Goal: Task Accomplishment & Management: Manage account settings

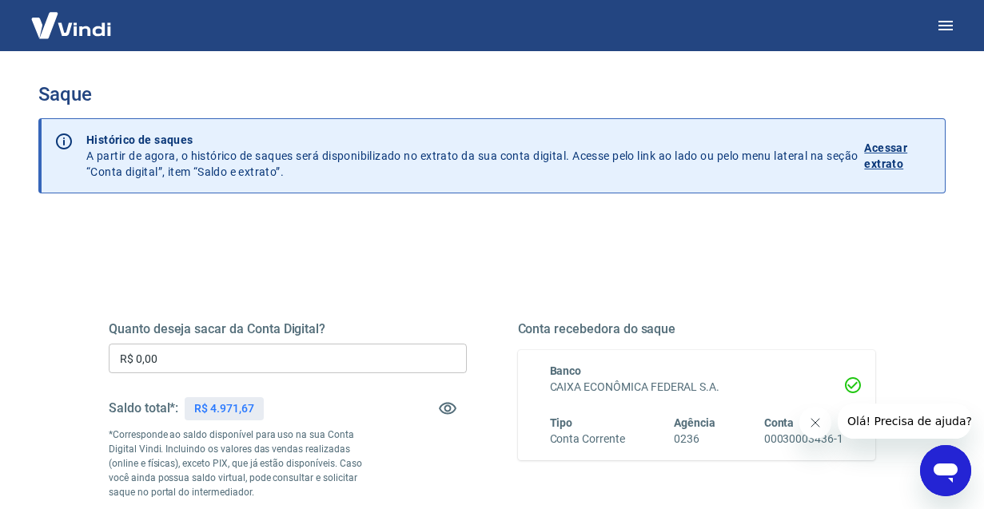
click at [251, 409] on p "R$ 4.971,67" at bounding box center [223, 409] width 59 height 17
click at [273, 360] on input "R$ 0,00" at bounding box center [288, 359] width 358 height 30
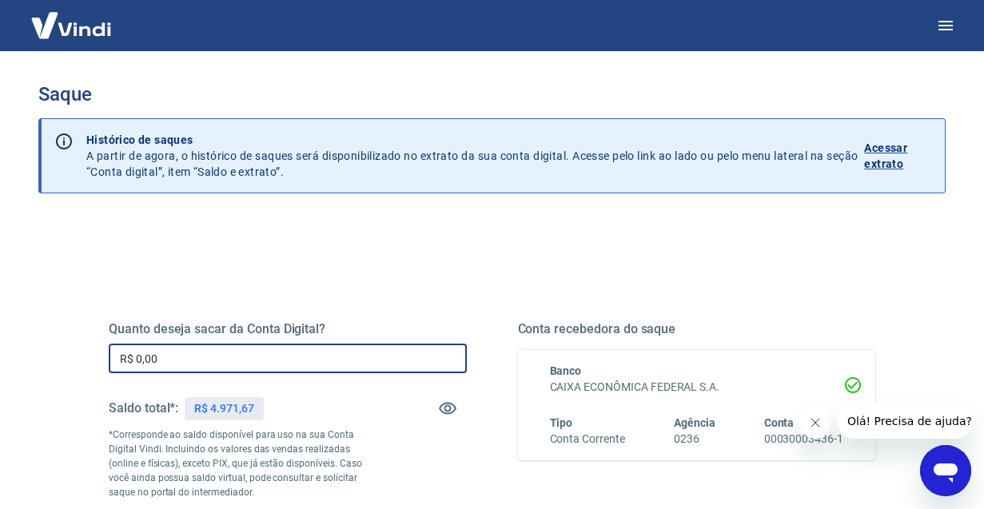
click at [273, 360] on input "R$ 0,00" at bounding box center [288, 359] width 358 height 30
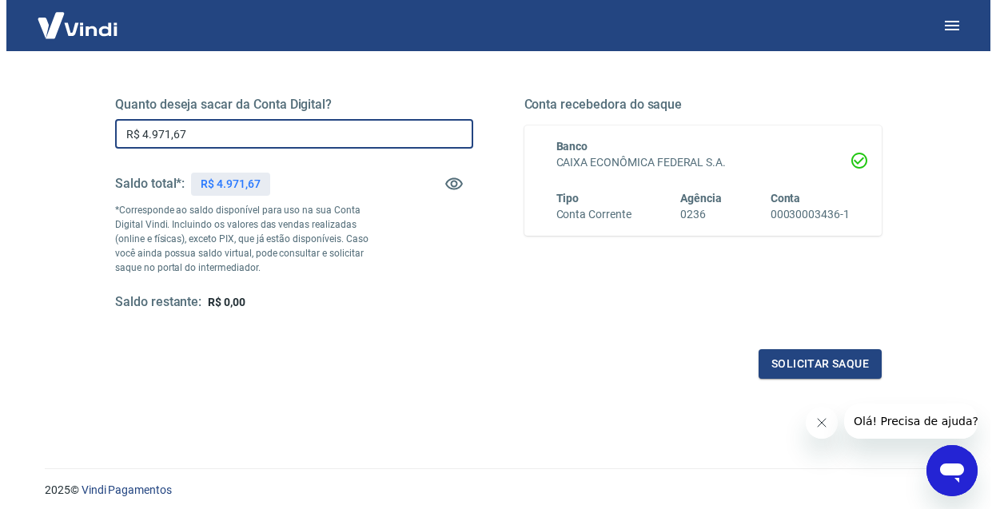
scroll to position [213, 0]
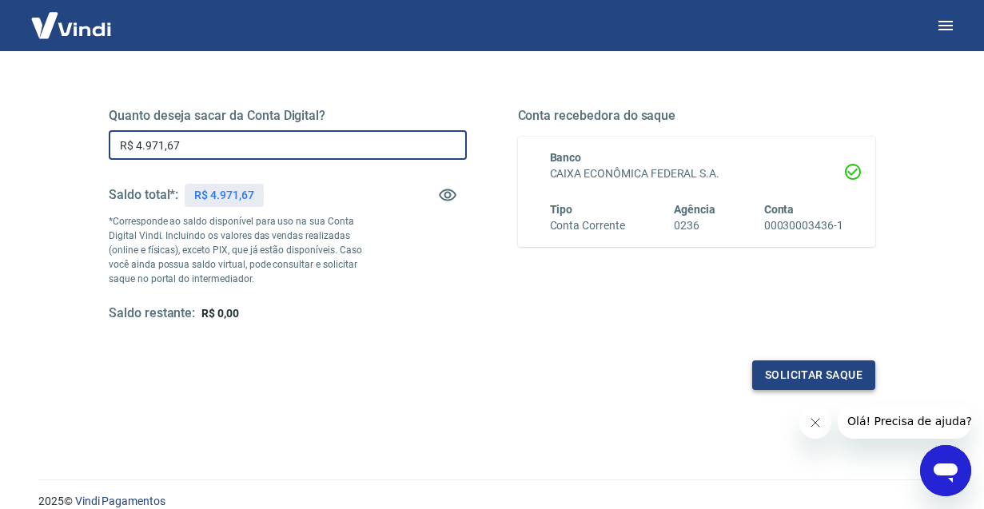
type input "R$ 4.971,67"
click at [779, 377] on button "Solicitar saque" at bounding box center [813, 376] width 123 height 30
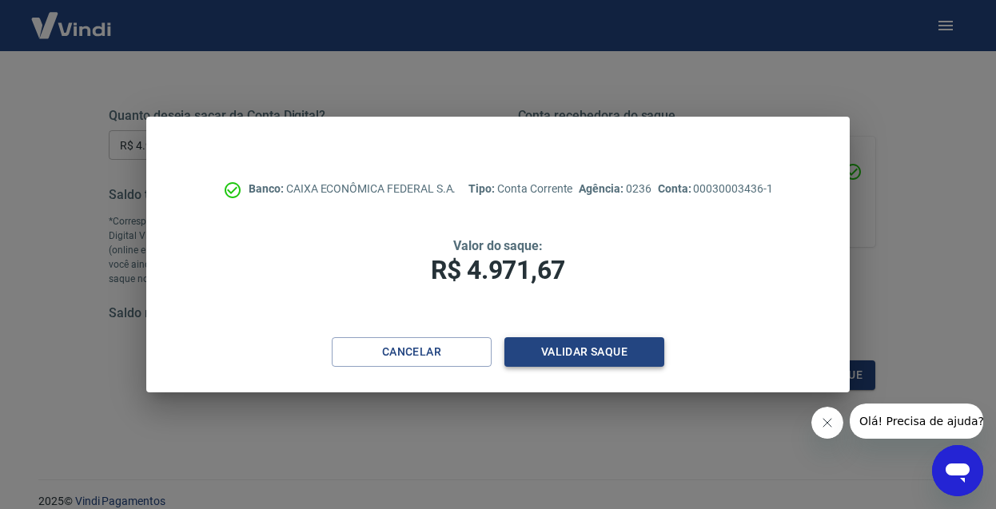
click at [630, 355] on button "Validar saque" at bounding box center [584, 352] width 160 height 30
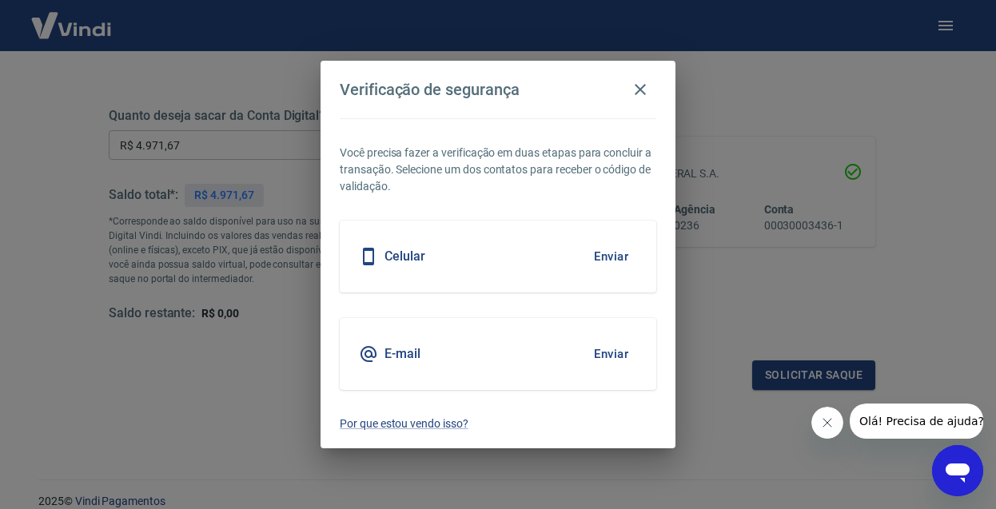
click at [572, 265] on div "Celular Enviar" at bounding box center [498, 257] width 317 height 72
click at [609, 254] on button "Enviar" at bounding box center [611, 257] width 52 height 34
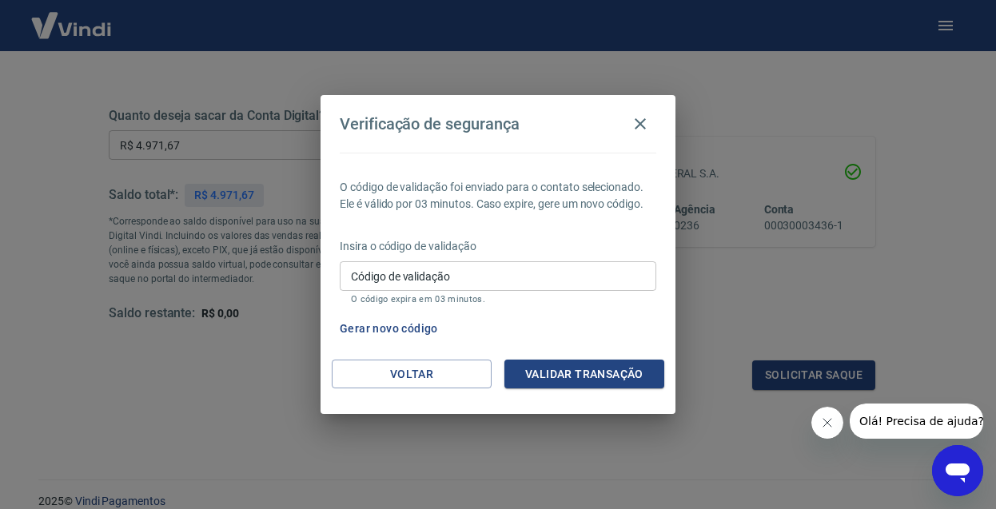
click at [501, 275] on input "Código de validação" at bounding box center [498, 276] width 317 height 30
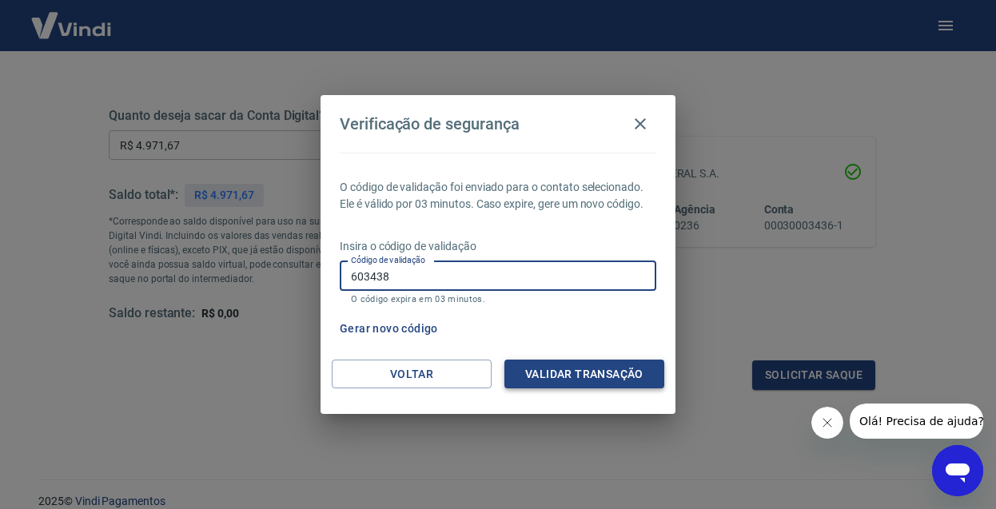
type input "603438"
click at [573, 374] on button "Validar transação" at bounding box center [584, 375] width 160 height 30
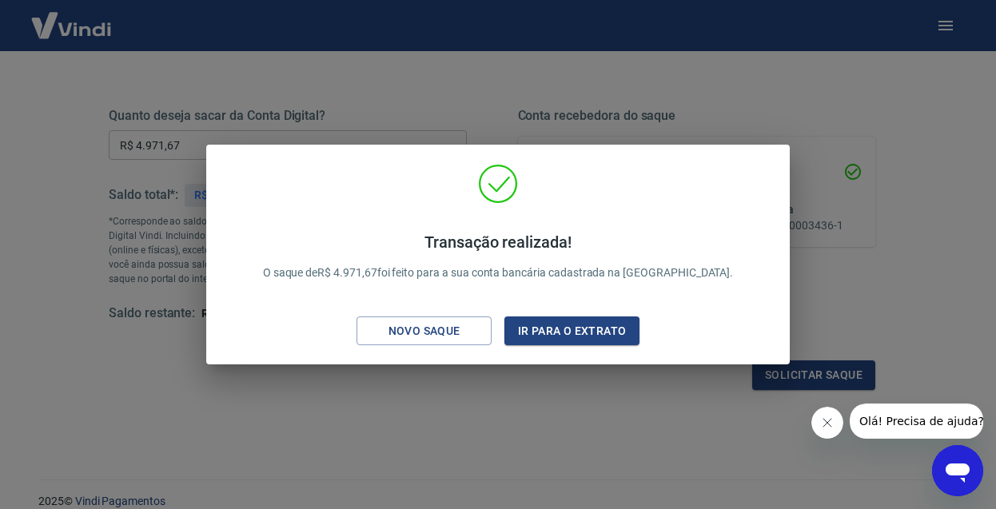
click at [879, 181] on div "Transação realizada! O saque de R$ 4.971,67 foi feito para a sua conta bancária…" at bounding box center [498, 254] width 996 height 509
